Goal: Task Accomplishment & Management: Manage account settings

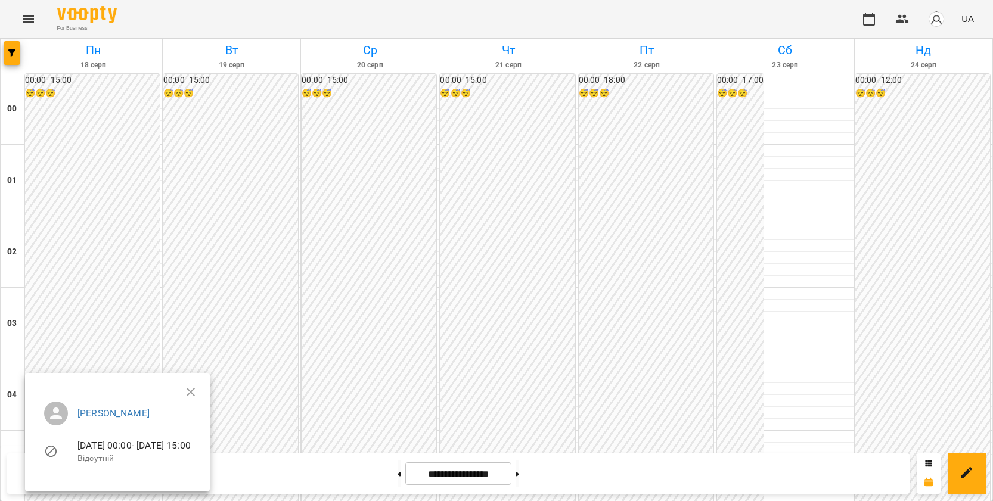
scroll to position [1073, 0]
drag, startPoint x: 200, startPoint y: 165, endPoint x: 194, endPoint y: 168, distance: 7.0
click at [202, 165] on div at bounding box center [496, 250] width 993 height 501
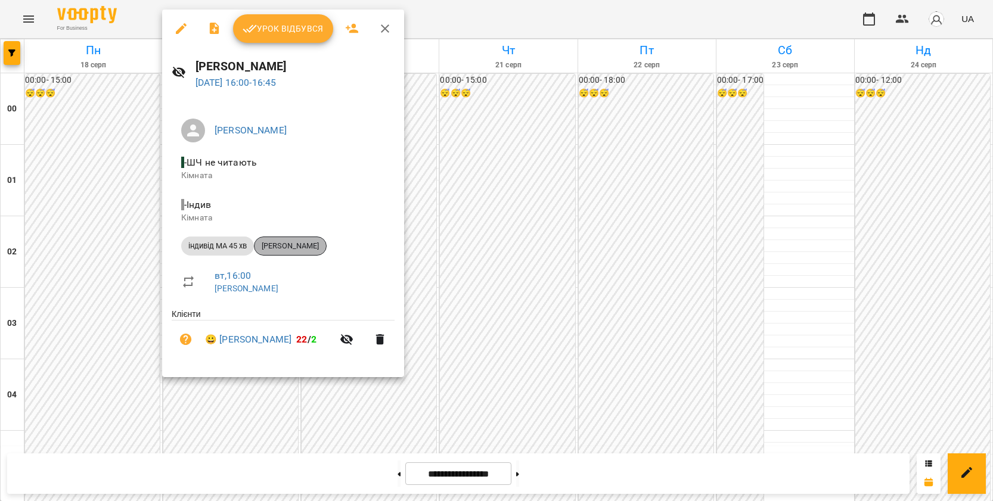
click at [278, 243] on span "[PERSON_NAME]" at bounding box center [291, 246] width 72 height 11
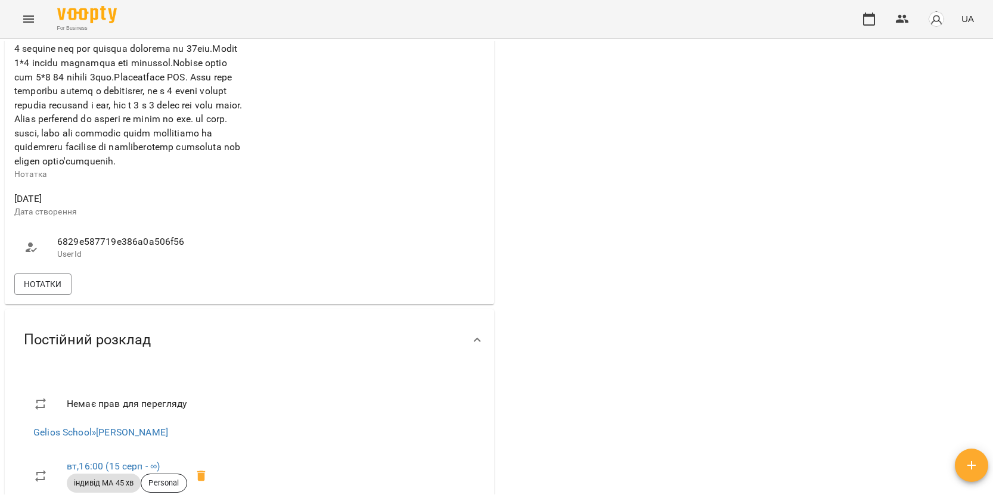
scroll to position [537, 0]
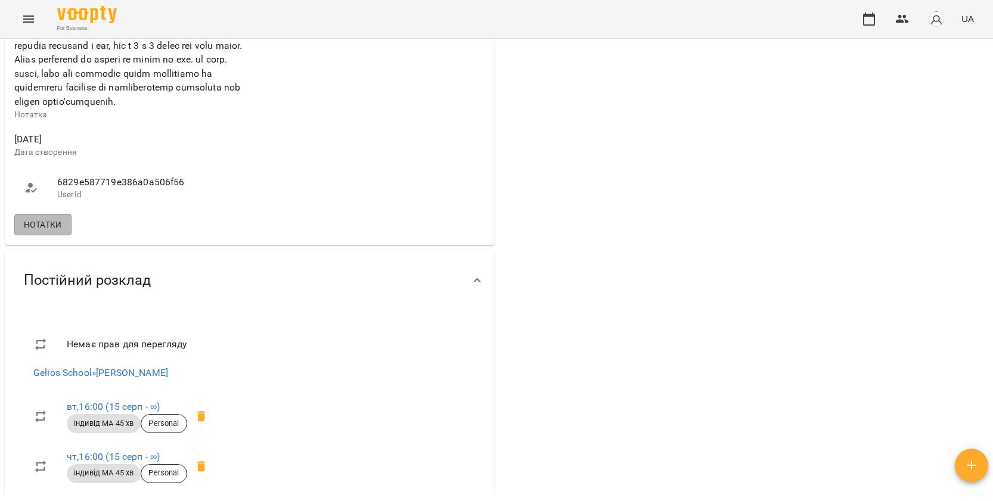
drag, startPoint x: 55, startPoint y: 274, endPoint x: 79, endPoint y: 271, distance: 24.0
click at [55, 232] on span "Нотатки" at bounding box center [43, 225] width 38 height 14
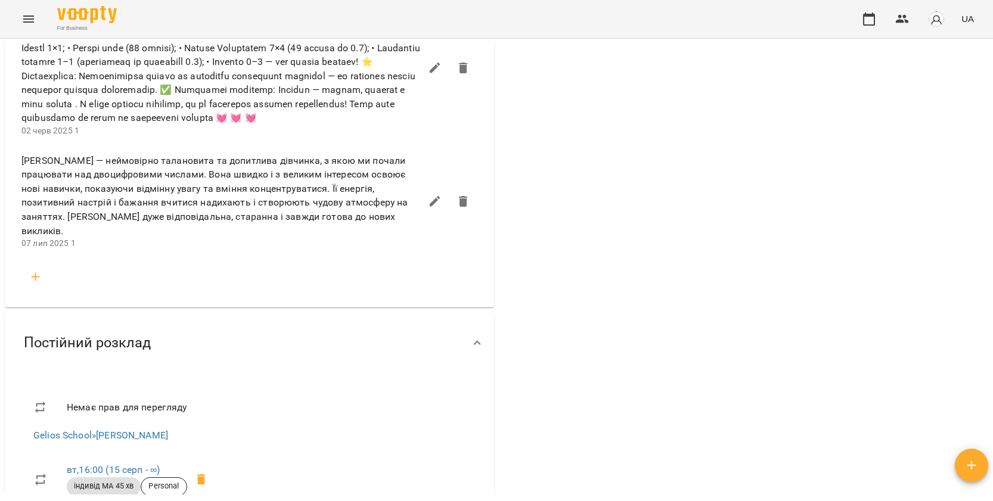
scroll to position [775, 0]
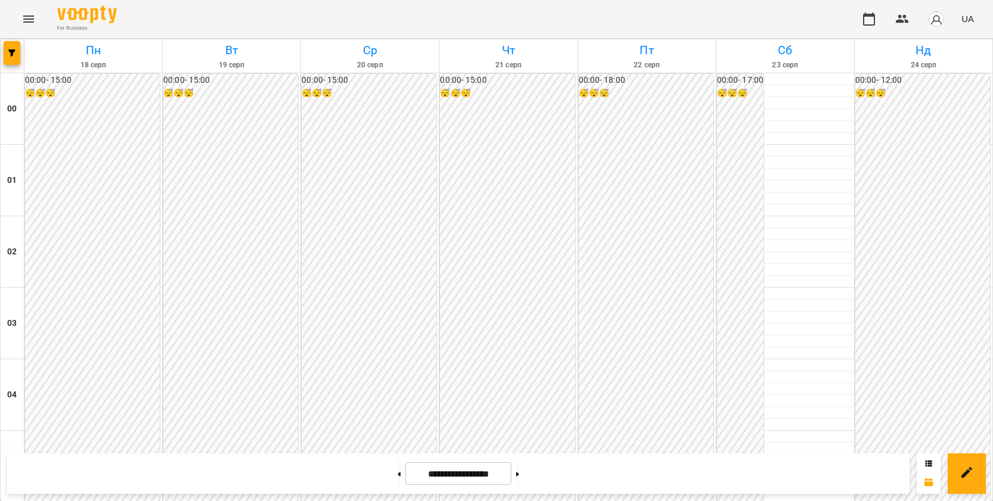
scroll to position [1133, 0]
click at [519, 475] on icon at bounding box center [517, 474] width 3 height 5
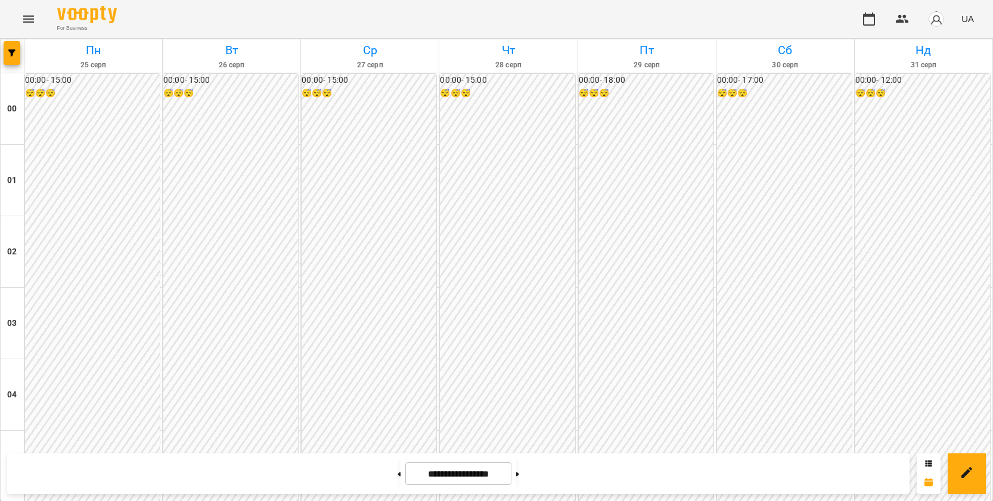
scroll to position [1193, 0]
click at [519, 474] on button at bounding box center [517, 474] width 3 height 26
click at [398, 471] on button at bounding box center [399, 474] width 3 height 26
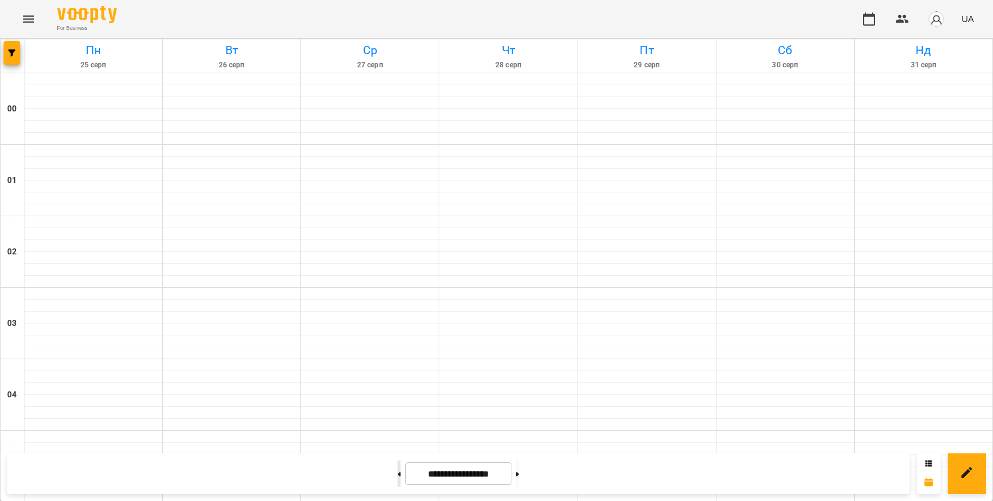
click at [398, 471] on button at bounding box center [399, 474] width 3 height 26
type input "**********"
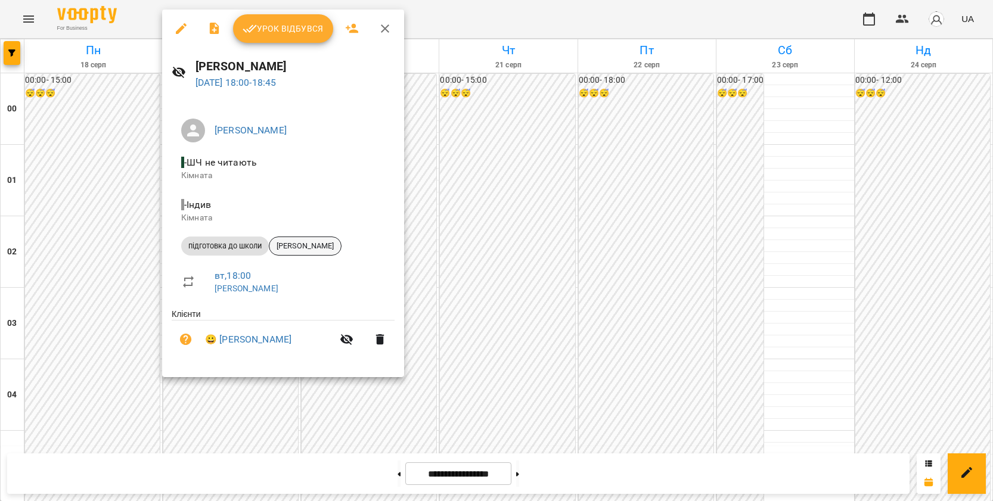
click at [314, 247] on span "[PERSON_NAME]" at bounding box center [306, 246] width 72 height 11
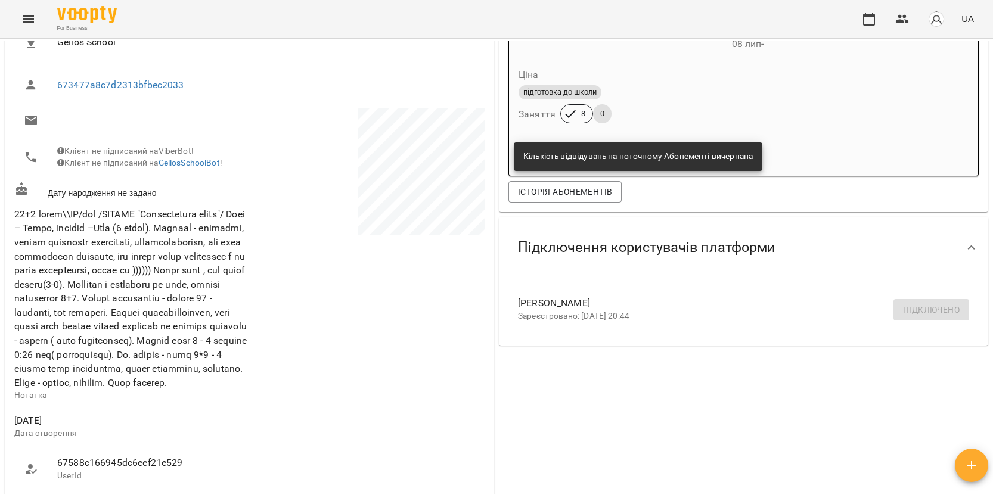
scroll to position [298, 0]
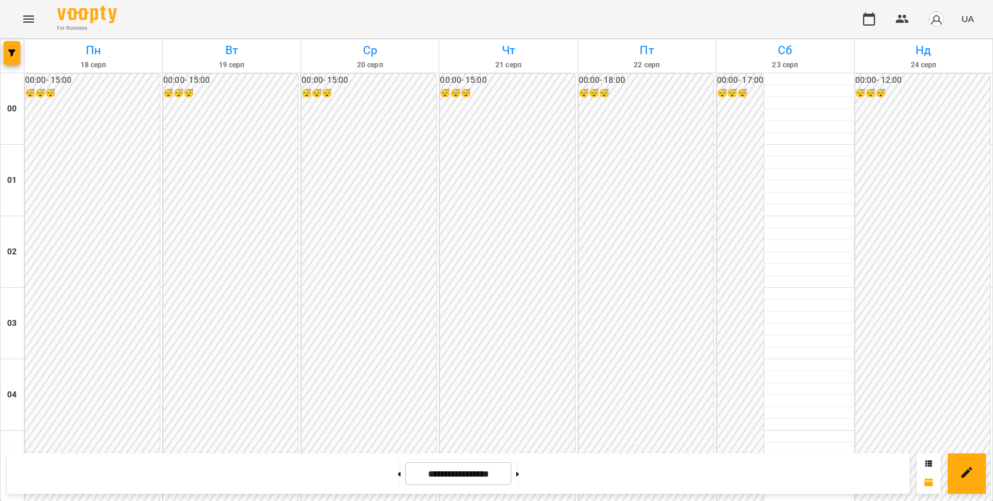
scroll to position [1133, 0]
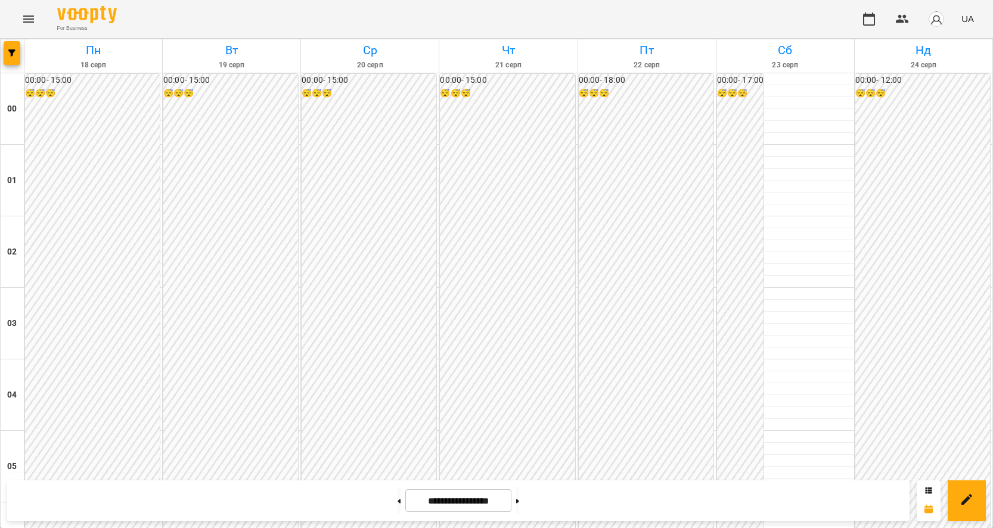
scroll to position [1014, 0]
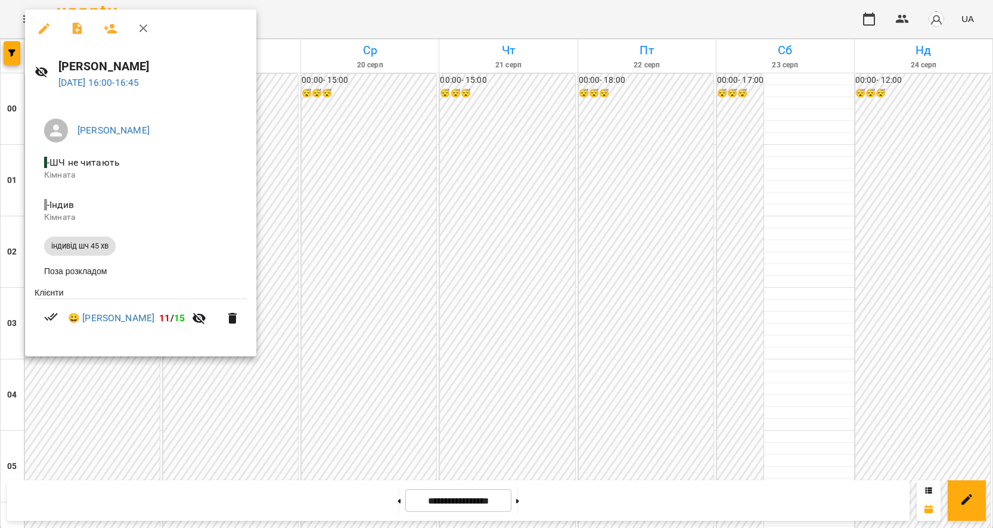
click at [280, 283] on div at bounding box center [496, 264] width 993 height 528
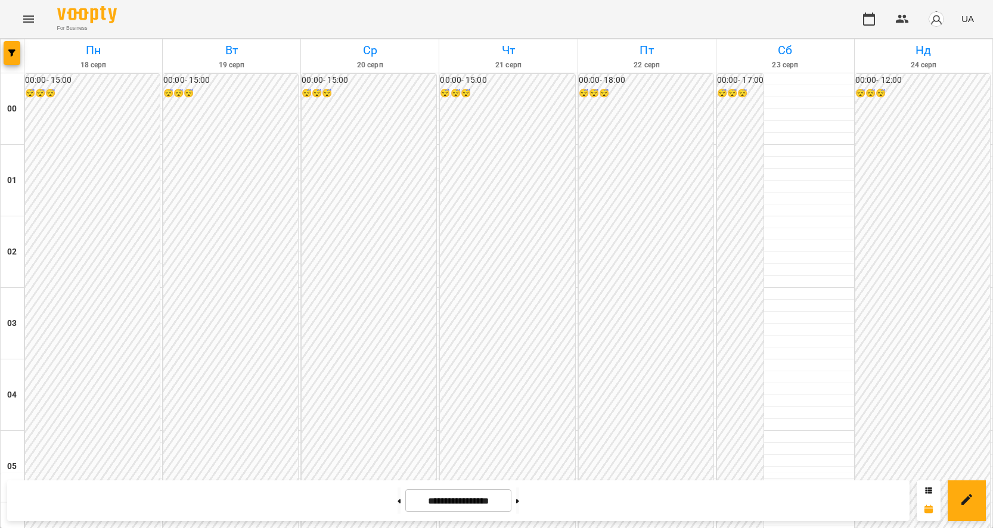
scroll to position [1133, 0]
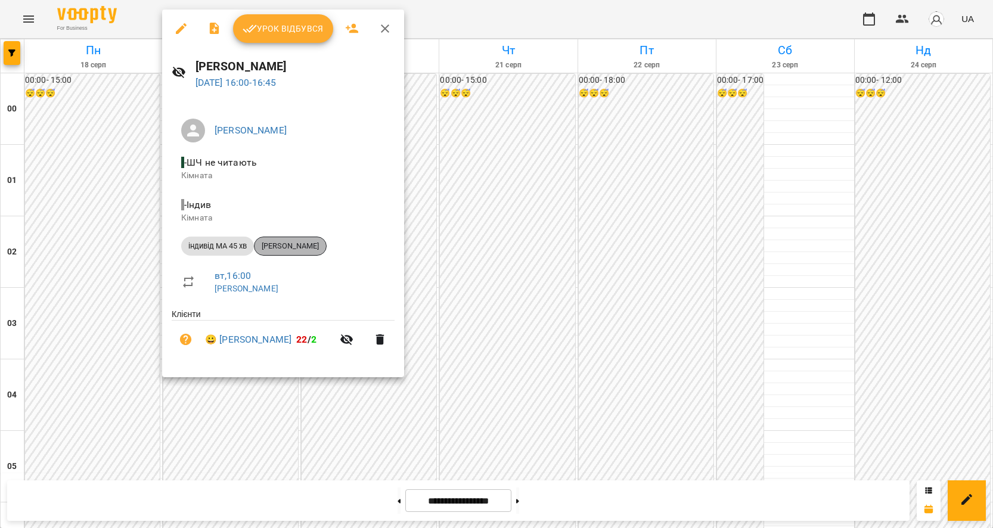
click at [301, 249] on span "[PERSON_NAME]" at bounding box center [291, 246] width 72 height 11
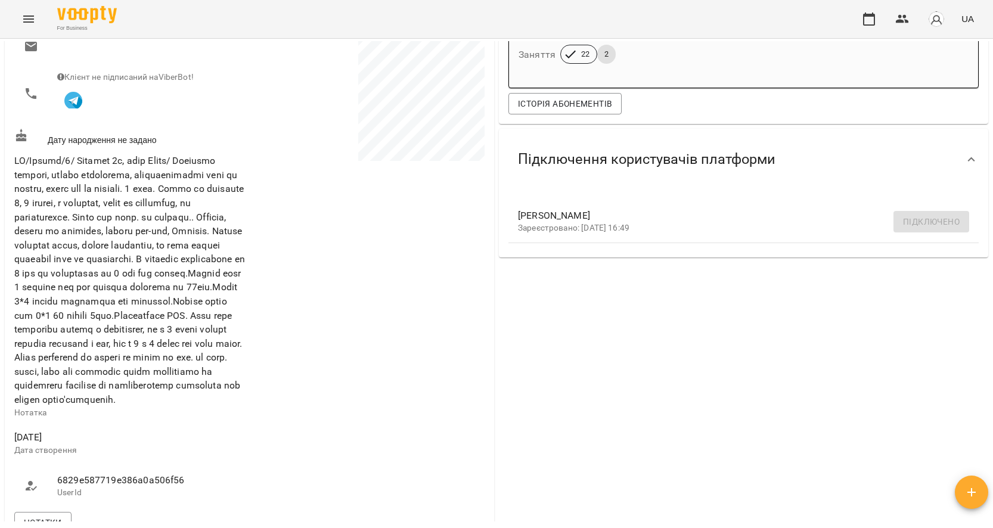
scroll to position [358, 0]
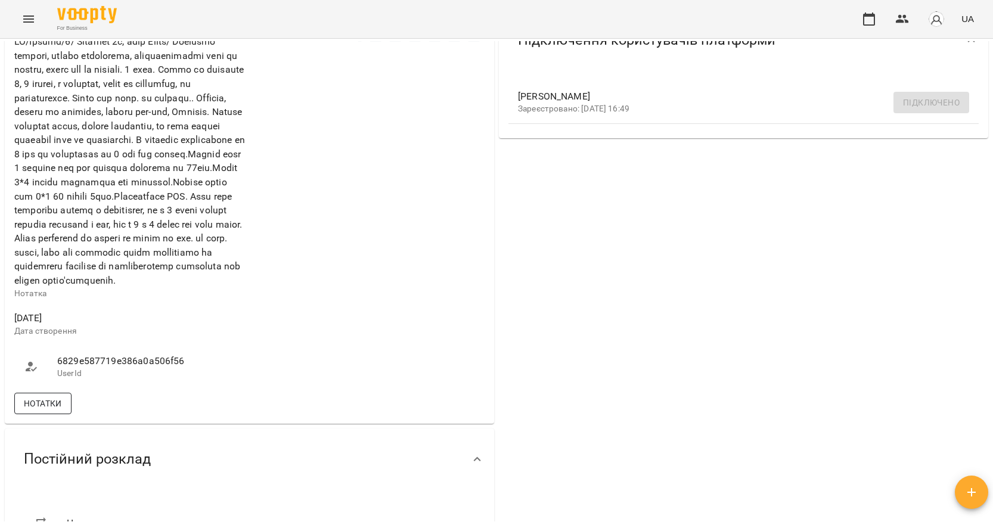
click at [30, 411] on span "Нотатки" at bounding box center [43, 404] width 38 height 14
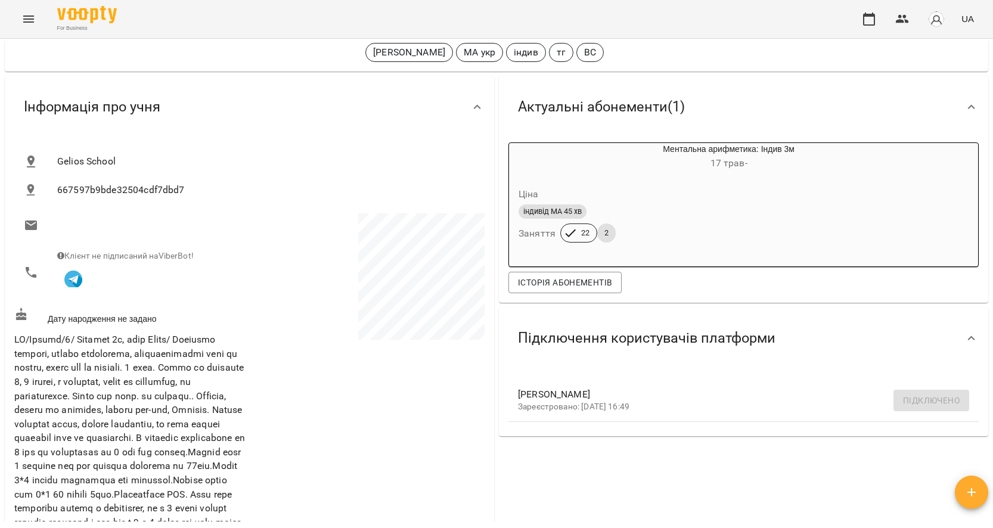
scroll to position [0, 0]
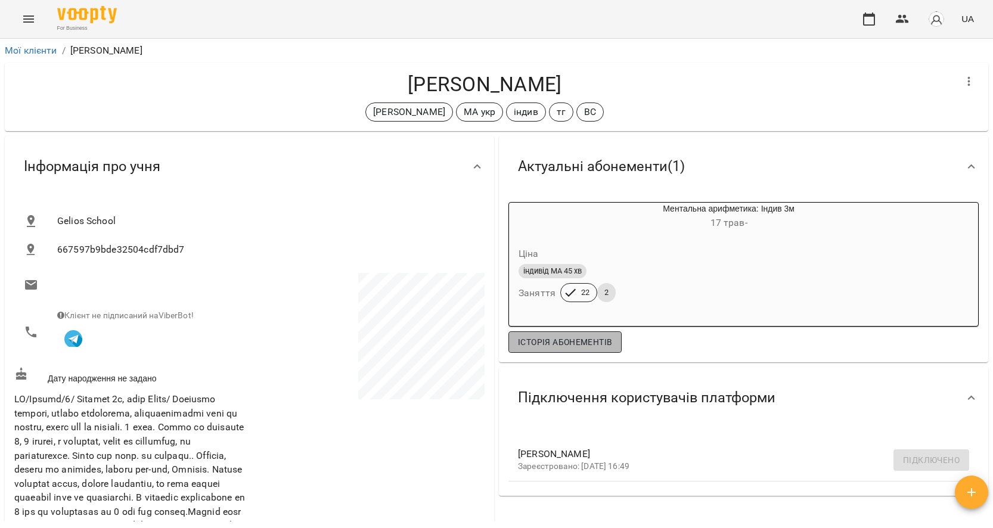
click at [553, 348] on span "Історія абонементів" at bounding box center [565, 342] width 94 height 14
click at [26, 14] on icon "Menu" at bounding box center [28, 19] width 14 height 14
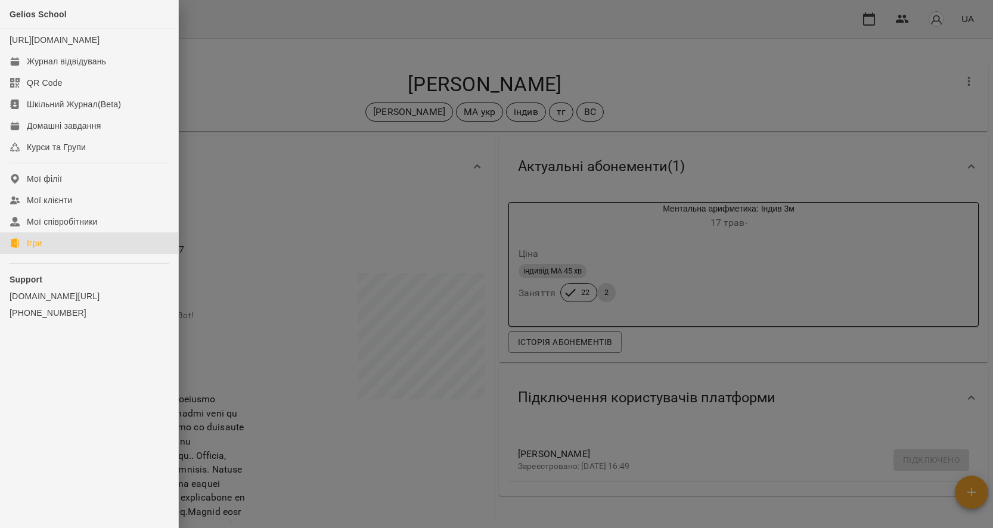
click at [40, 249] on div "Ігри" at bounding box center [34, 243] width 15 height 12
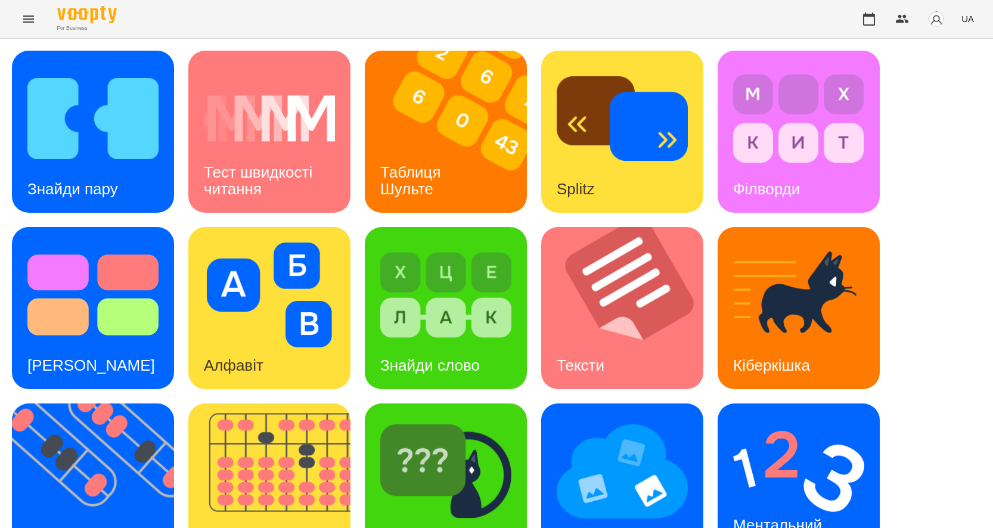
scroll to position [47, 0]
